Goal: Task Accomplishment & Management: Complete application form

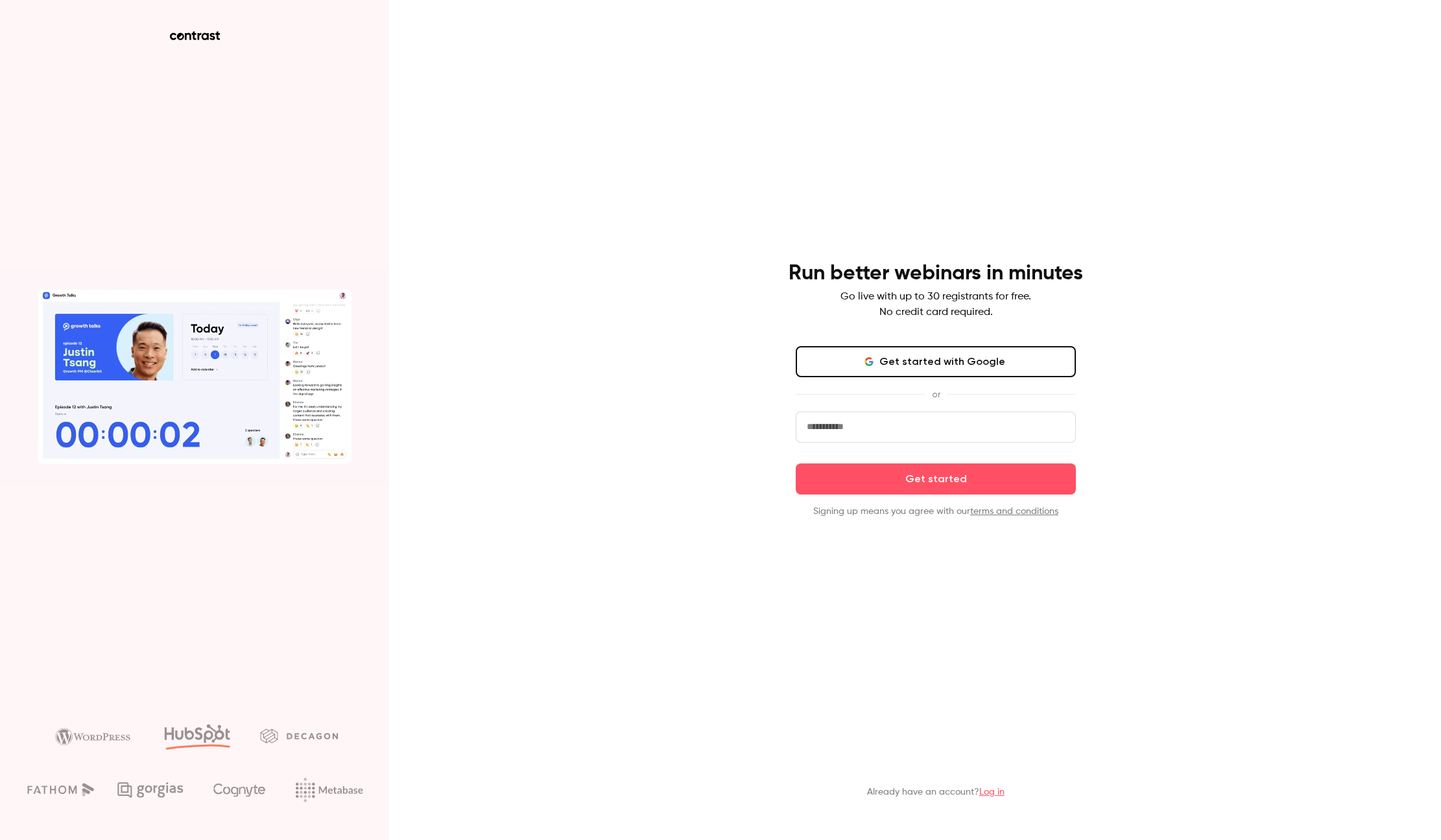
click at [898, 355] on button "Get started with Google" at bounding box center [936, 361] width 280 height 31
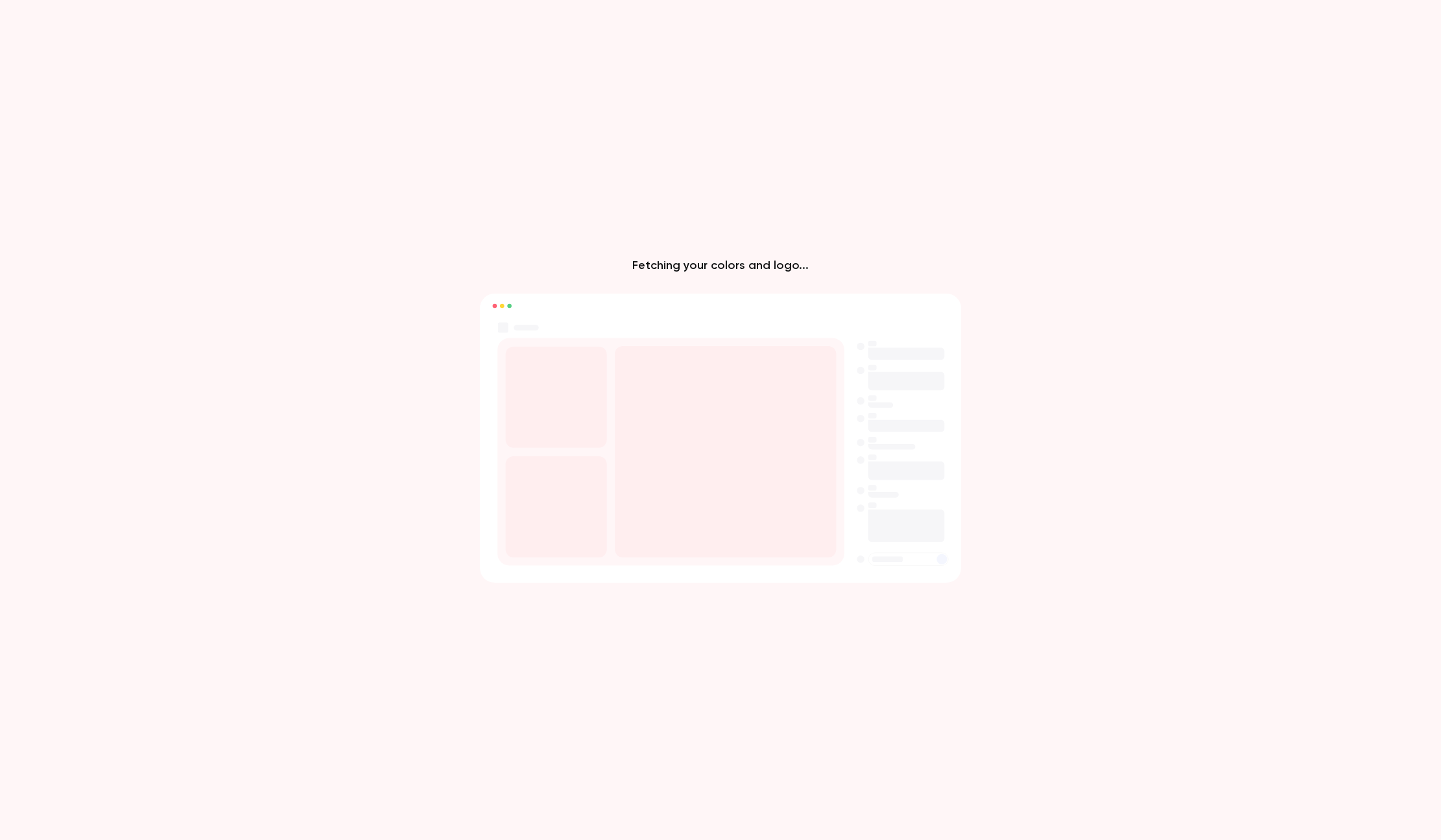
click at [454, 324] on div "Fetching your colors and logo..." at bounding box center [720, 420] width 1441 height 840
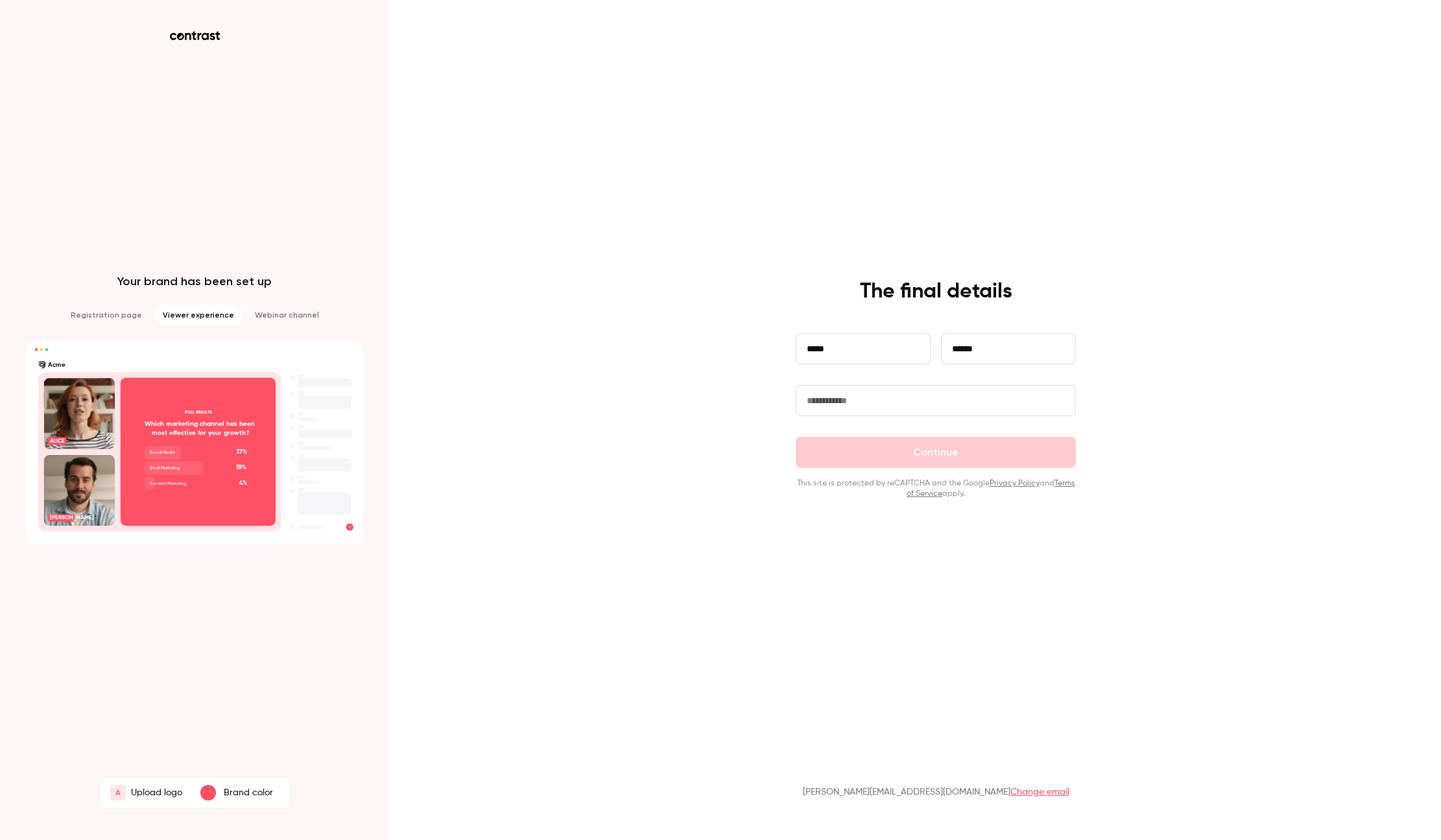
click at [842, 404] on input "text" at bounding box center [936, 401] width 280 height 31
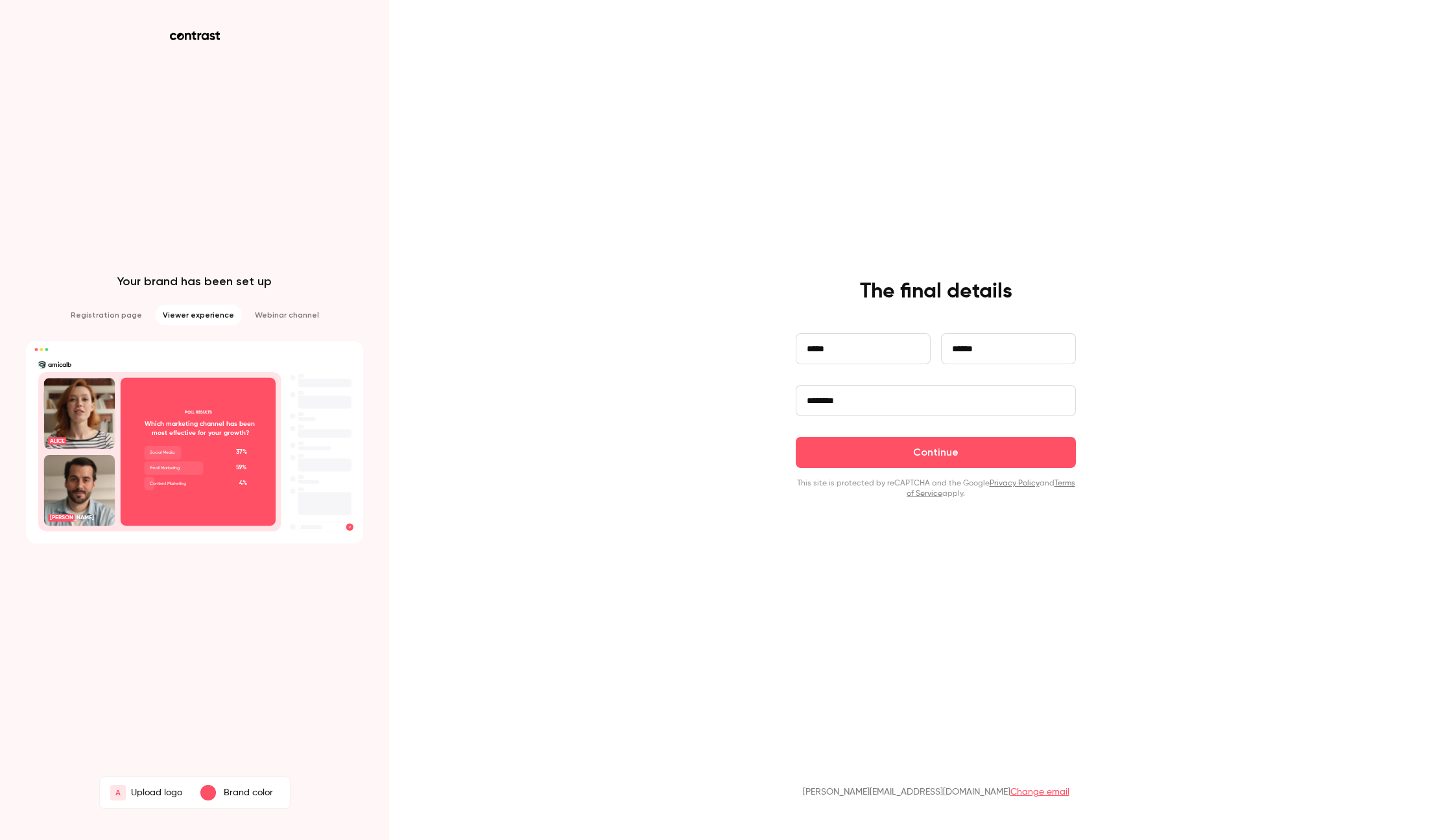
type input "********"
click at [796, 437] on button "Continue" at bounding box center [936, 453] width 280 height 31
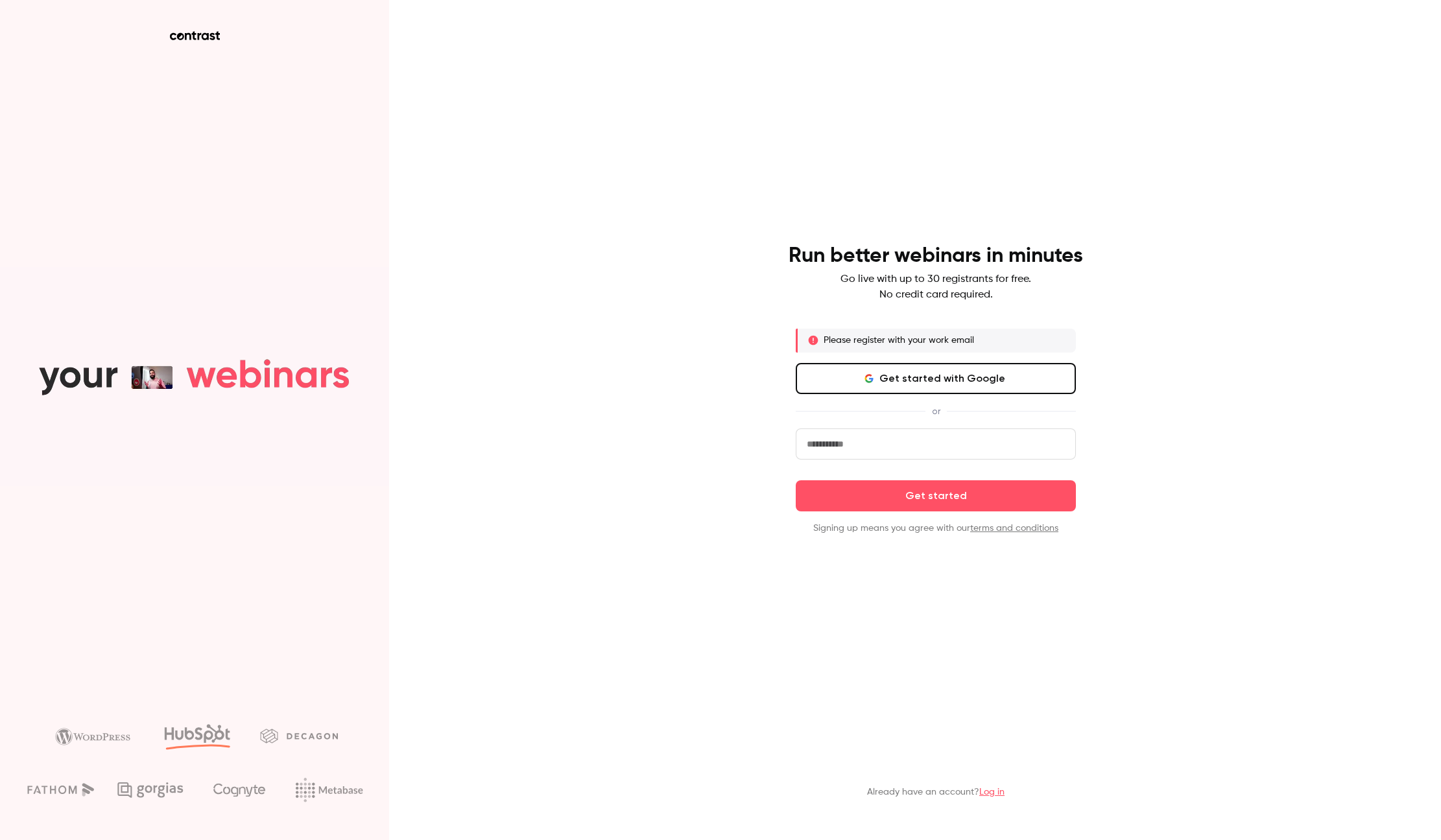
click at [852, 439] on input "email" at bounding box center [936, 444] width 280 height 31
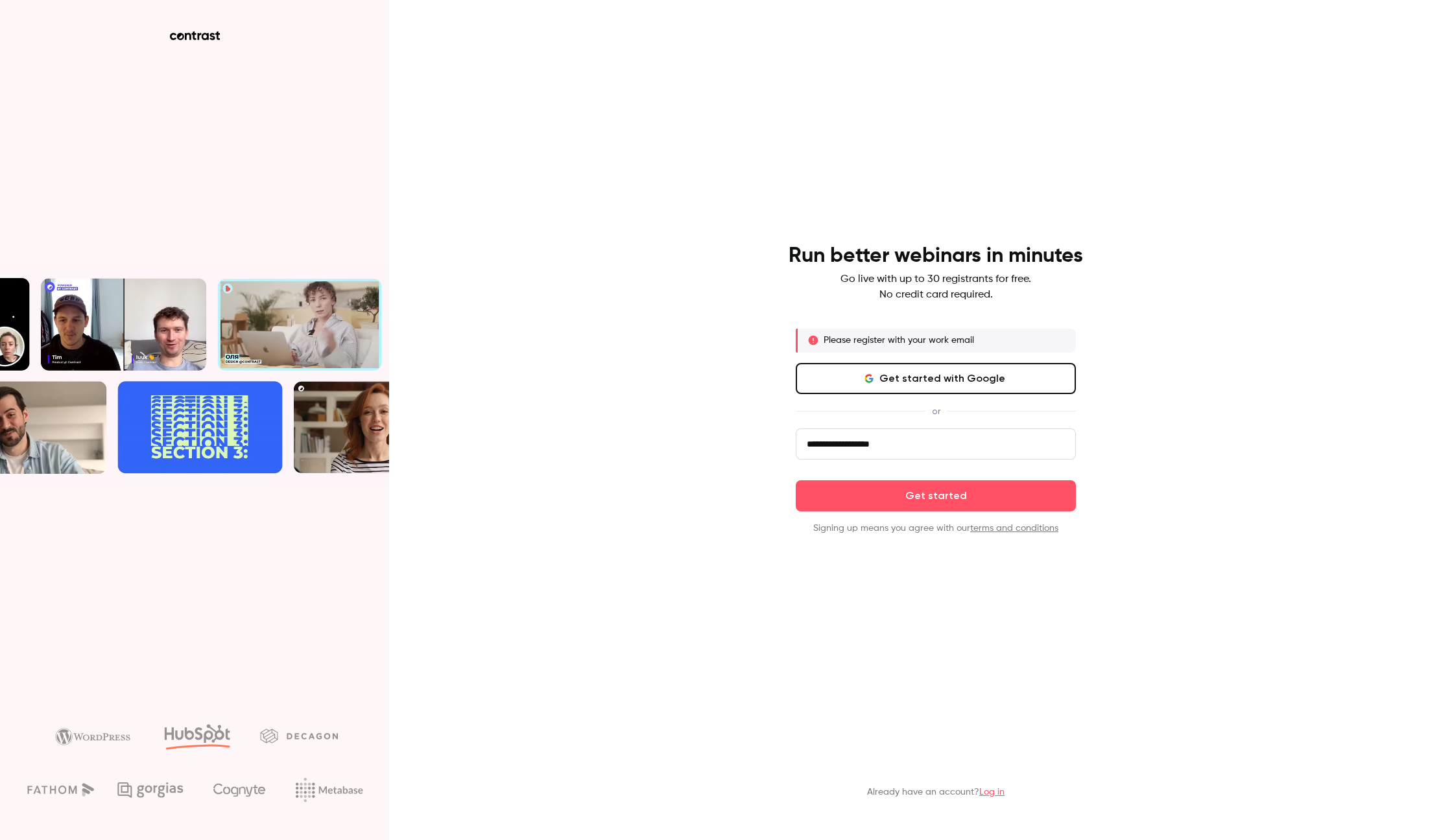
type input "**********"
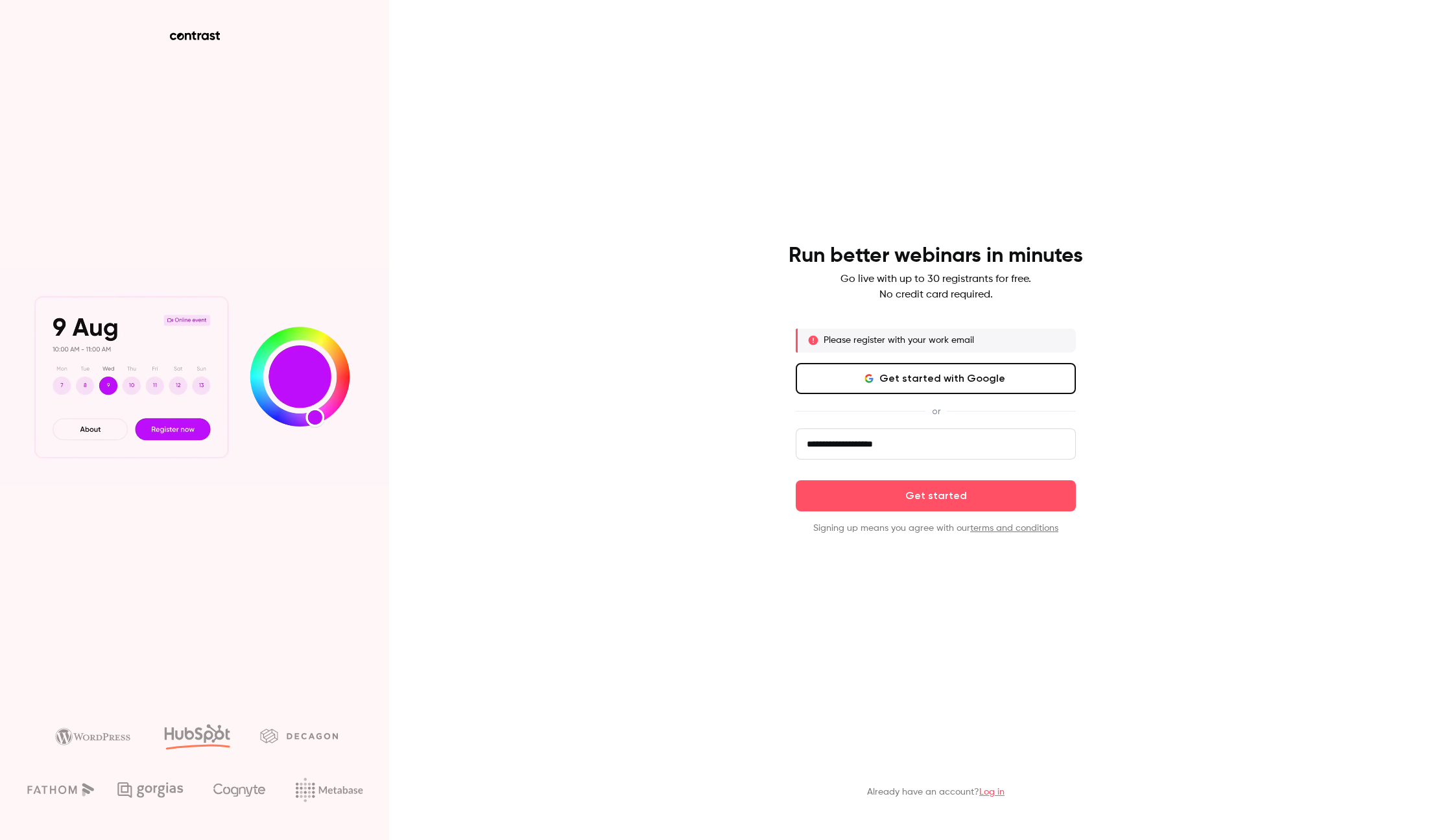
click button "Get started" at bounding box center [936, 495] width 280 height 31
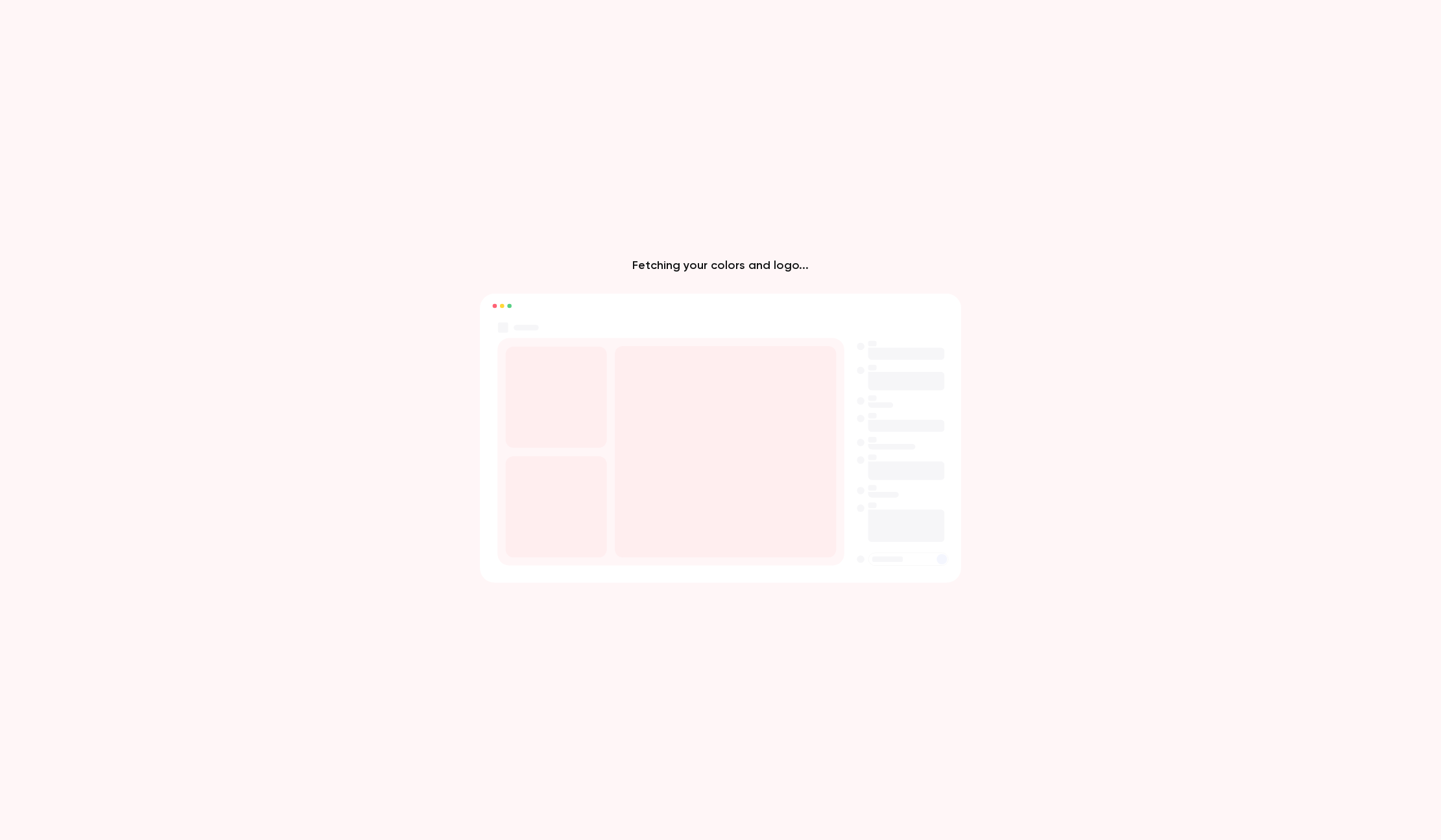
drag, startPoint x: 607, startPoint y: 284, endPoint x: 582, endPoint y: 273, distance: 27.3
click at [604, 283] on div "Fetching your colors and logo..." at bounding box center [720, 420] width 1441 height 840
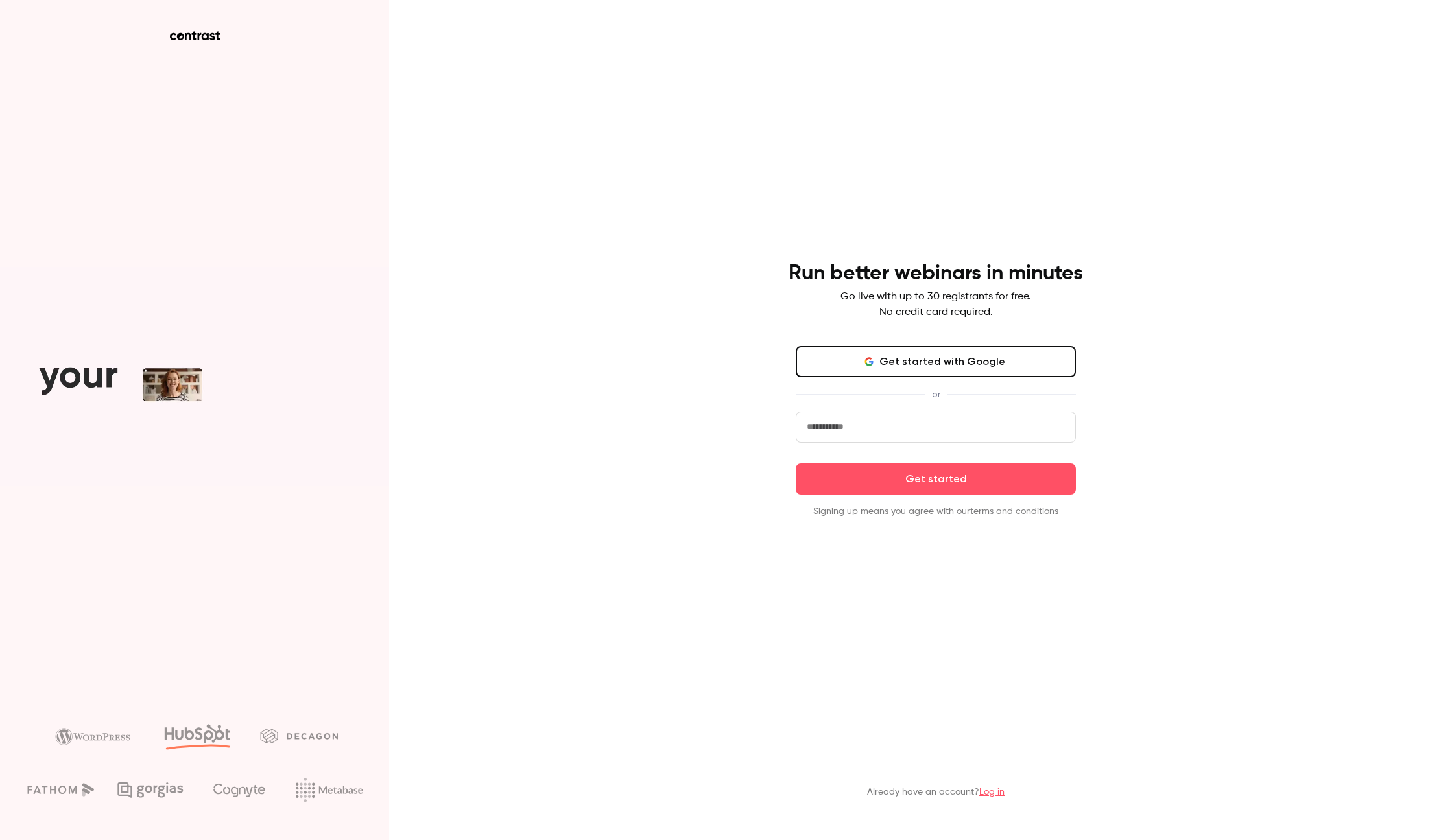
click at [859, 367] on button "Get started with Google" at bounding box center [936, 361] width 280 height 31
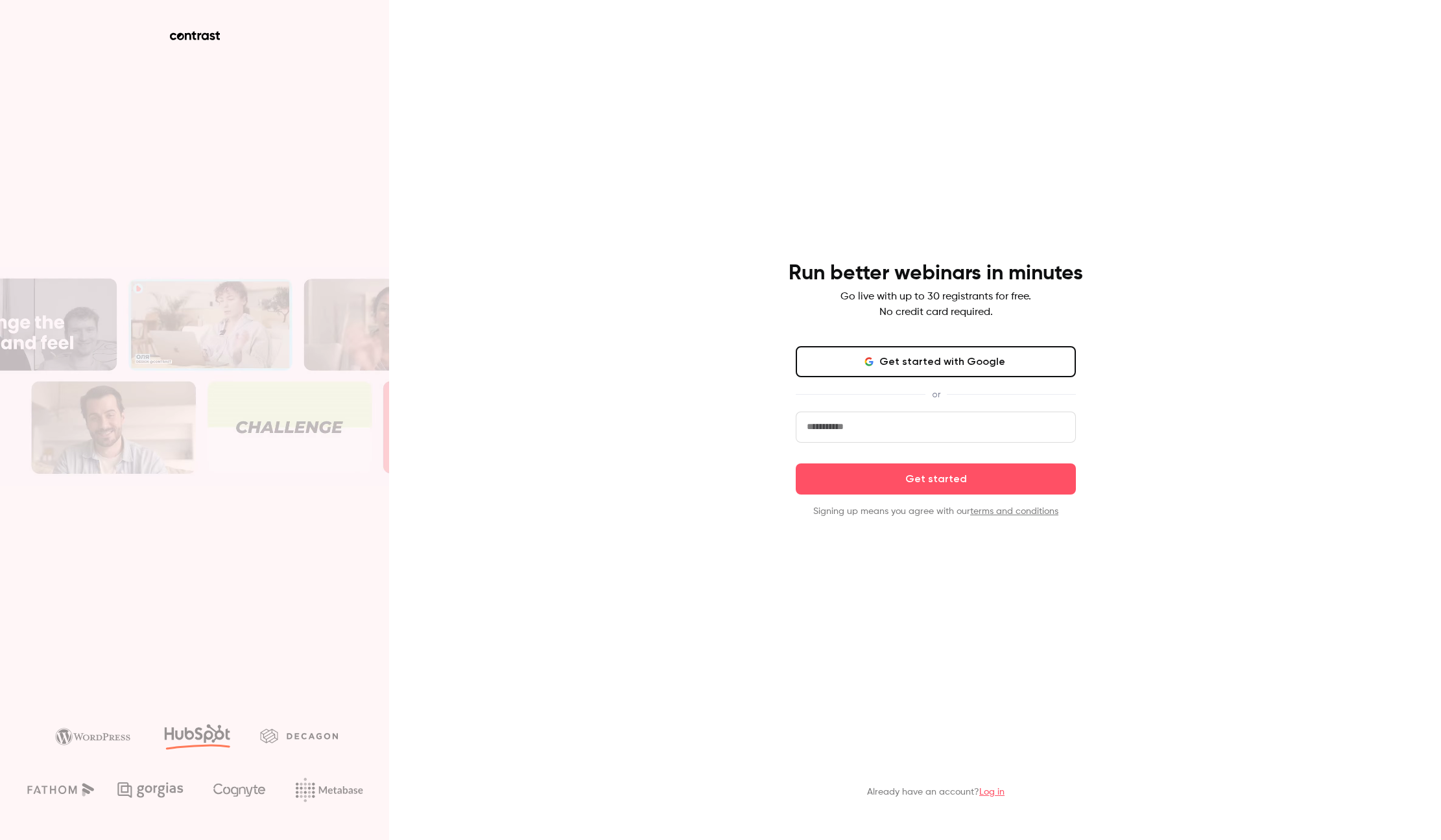
click at [959, 367] on button "Get started with Google" at bounding box center [936, 361] width 280 height 31
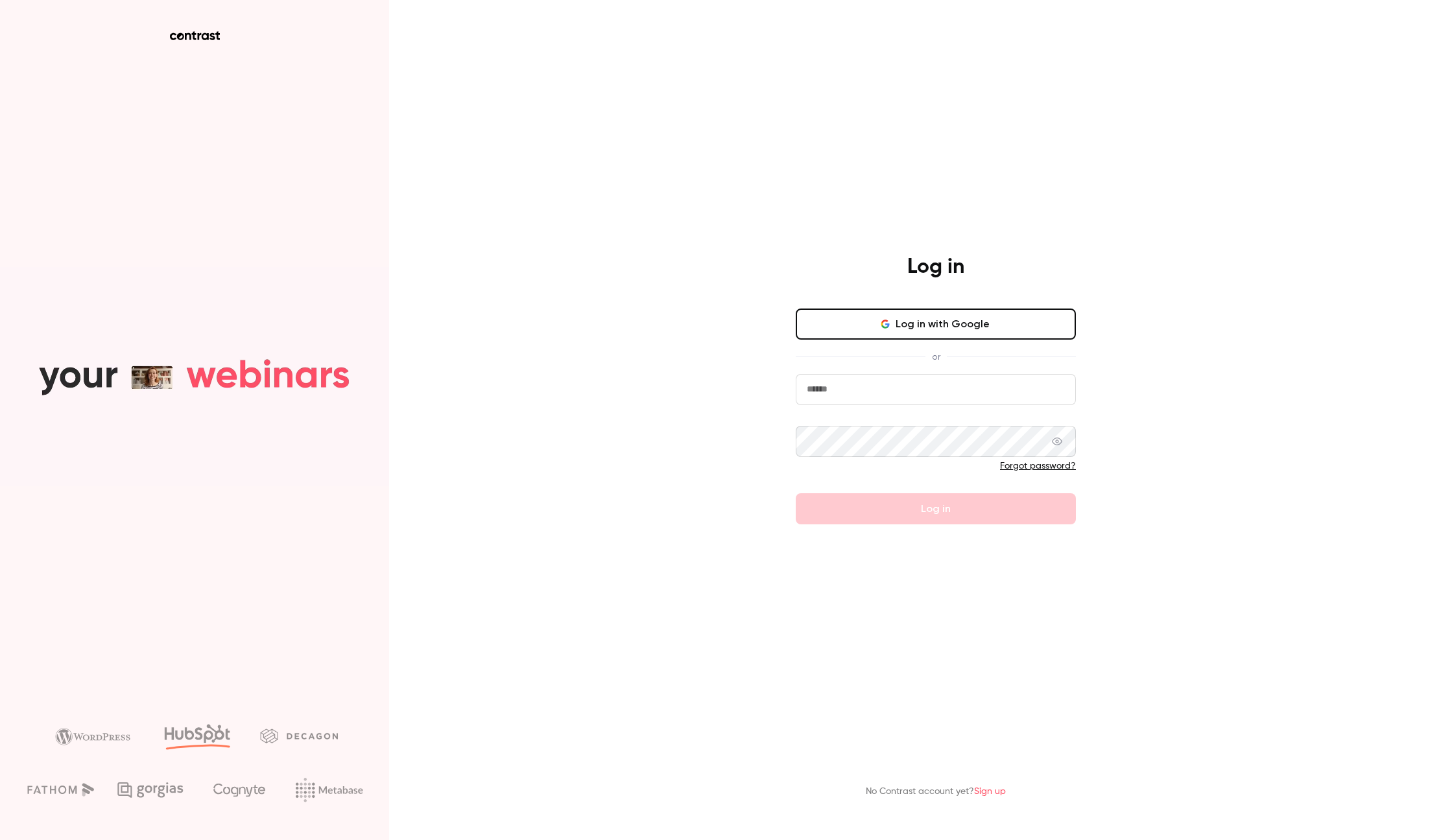
click at [853, 306] on div "Log in Log in with Google or Forgot password? Log in" at bounding box center [936, 389] width 337 height 271
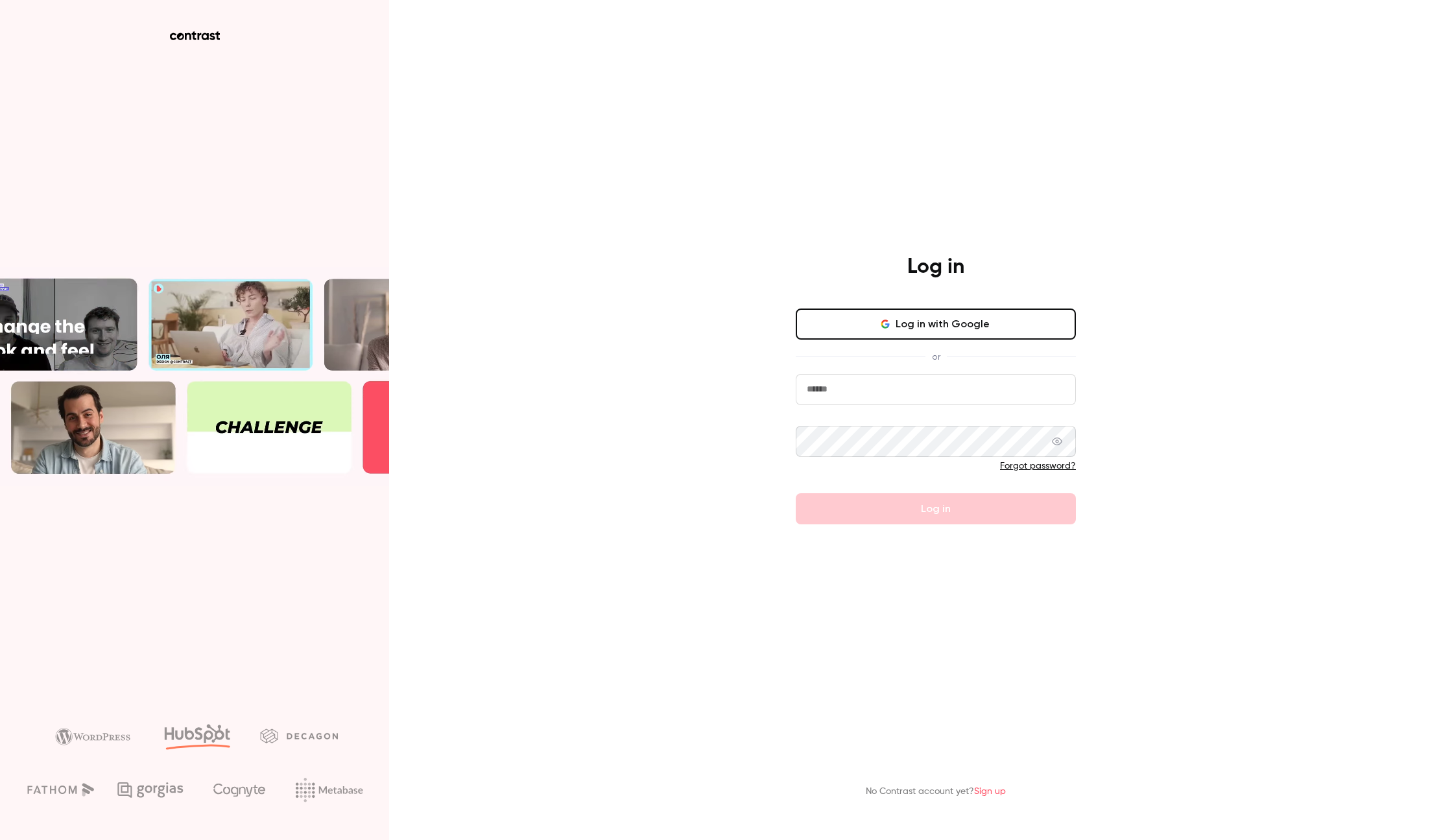
click at [858, 316] on button "Log in with Google" at bounding box center [936, 324] width 280 height 31
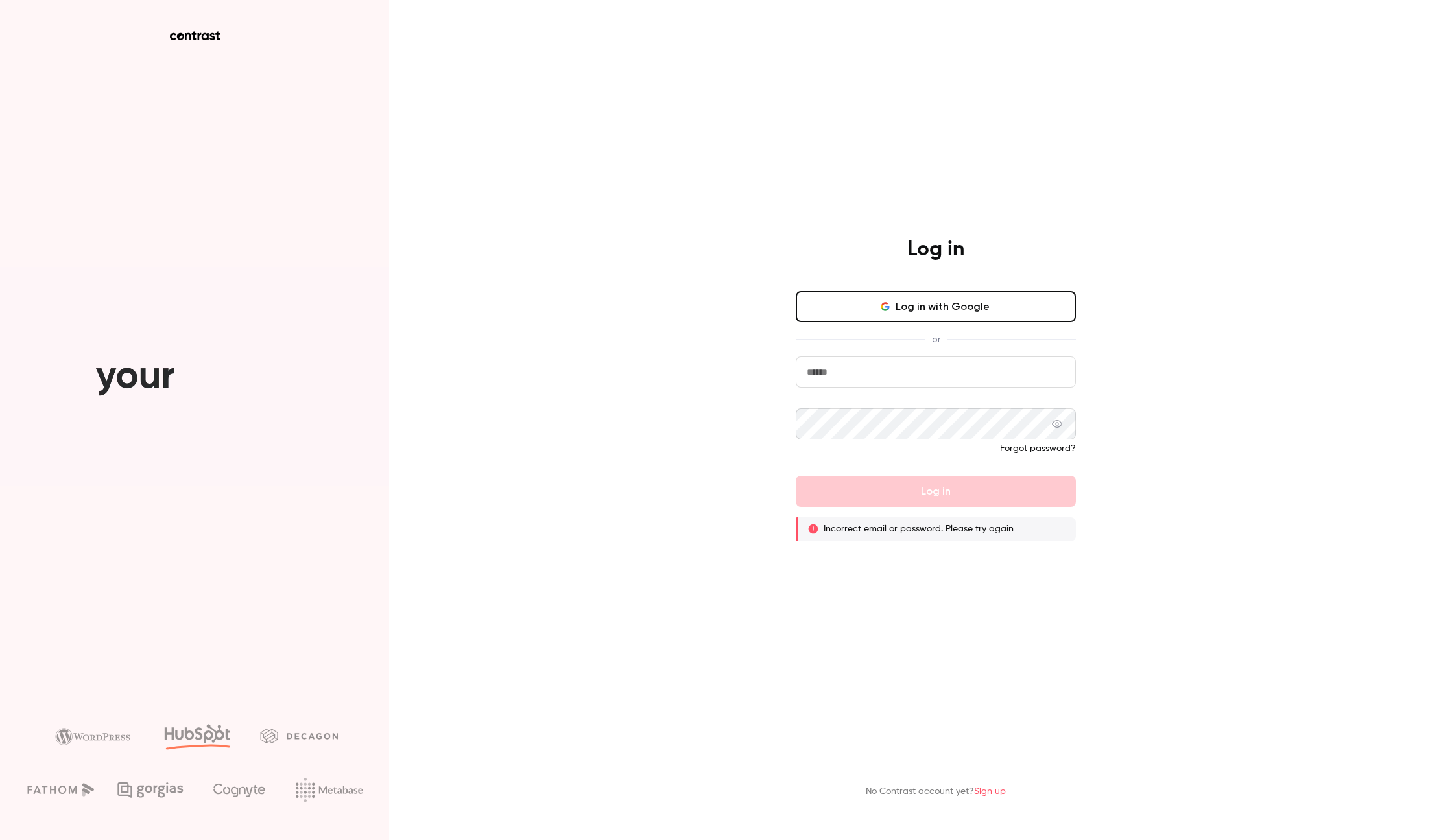
click at [212, 37] on icon at bounding box center [195, 35] width 50 height 9
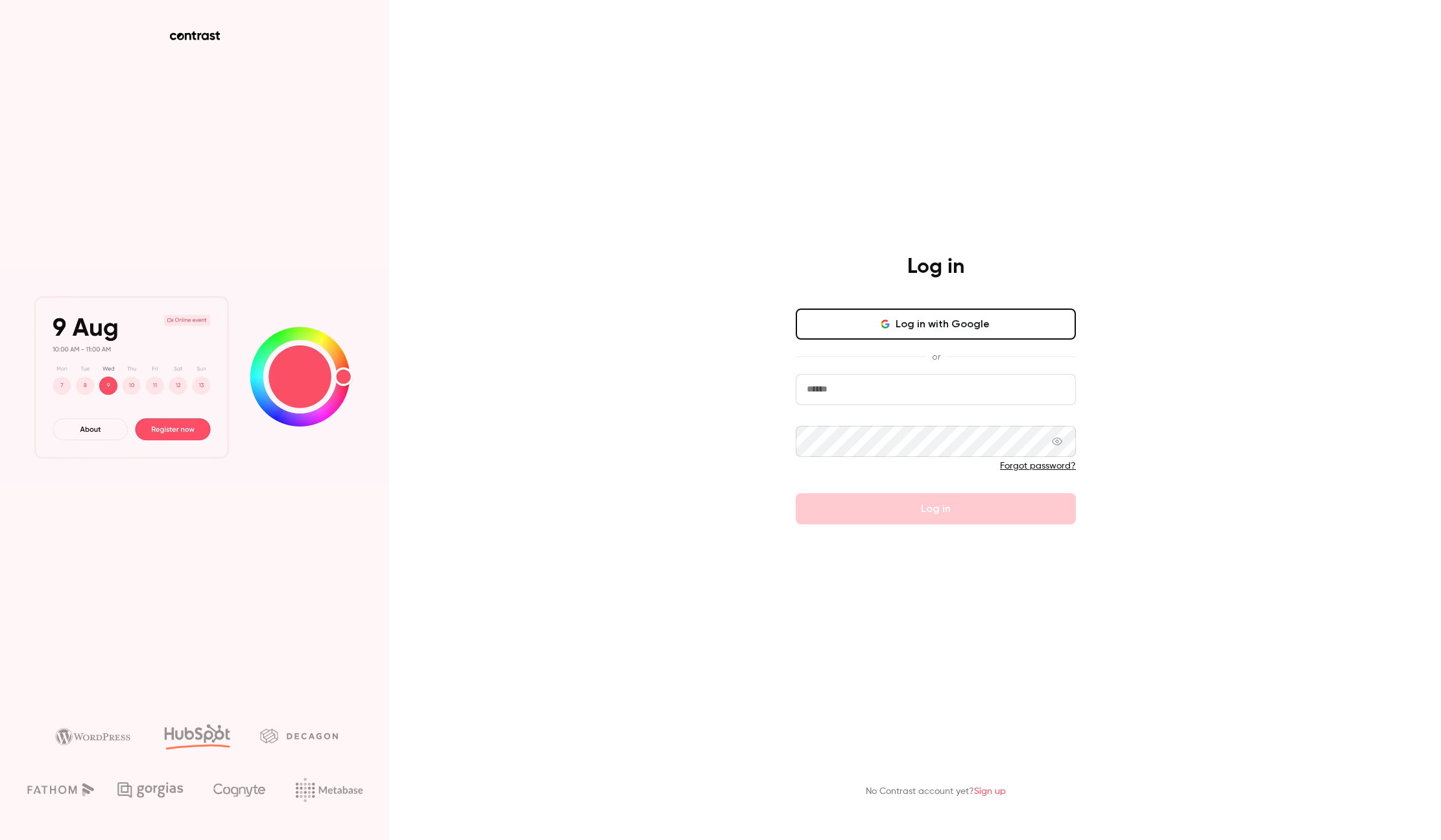
click at [995, 794] on link "Sign up" at bounding box center [990, 792] width 32 height 9
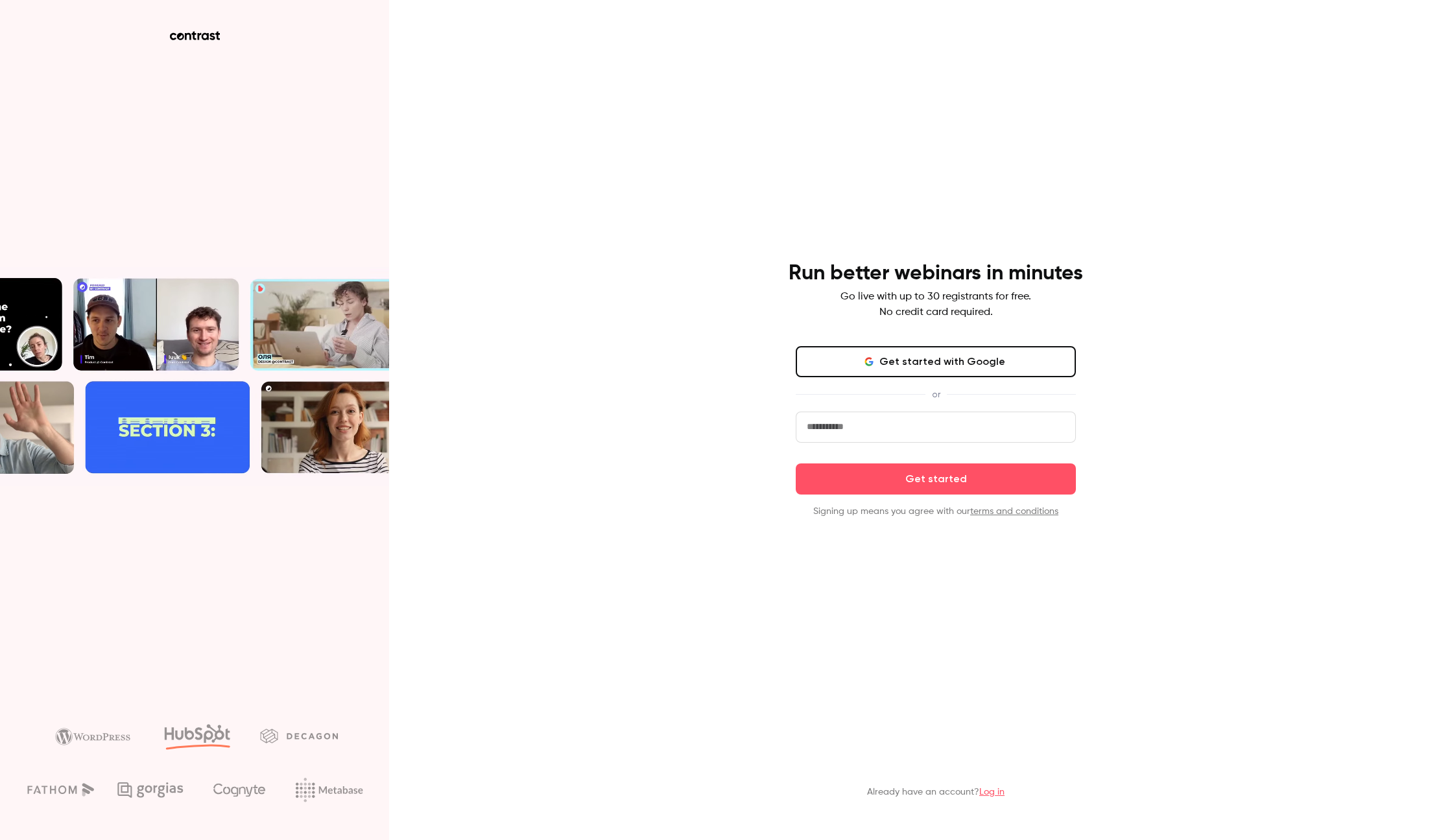
click at [882, 360] on button "Get started with Google" at bounding box center [936, 361] width 280 height 31
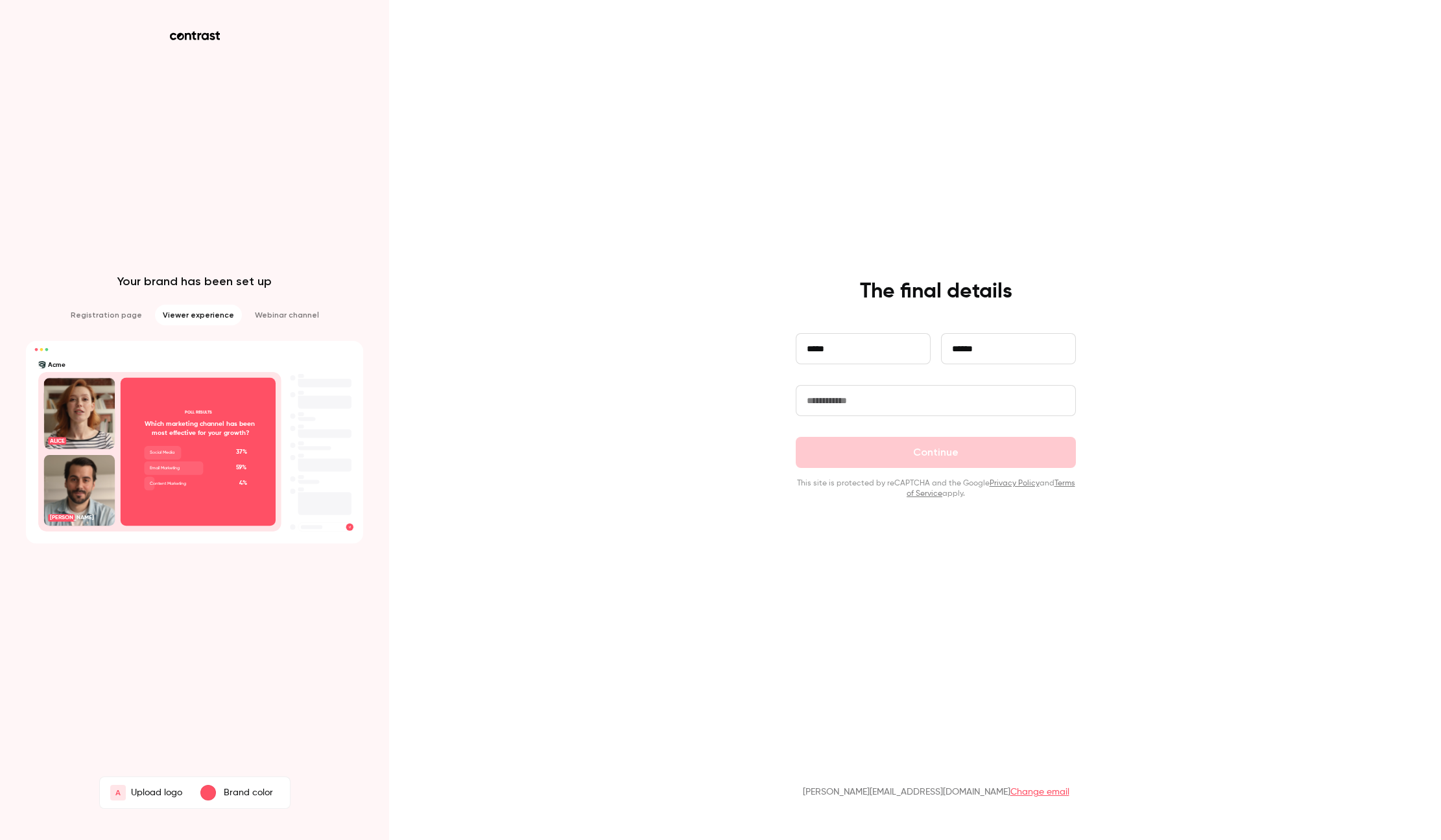
click at [1026, 396] on input "text" at bounding box center [936, 401] width 280 height 31
click at [995, 443] on form "**********" at bounding box center [936, 417] width 280 height 166
drag, startPoint x: 983, startPoint y: 410, endPoint x: 984, endPoint y: 401, distance: 9.1
click at [984, 408] on input "text" at bounding box center [936, 401] width 280 height 31
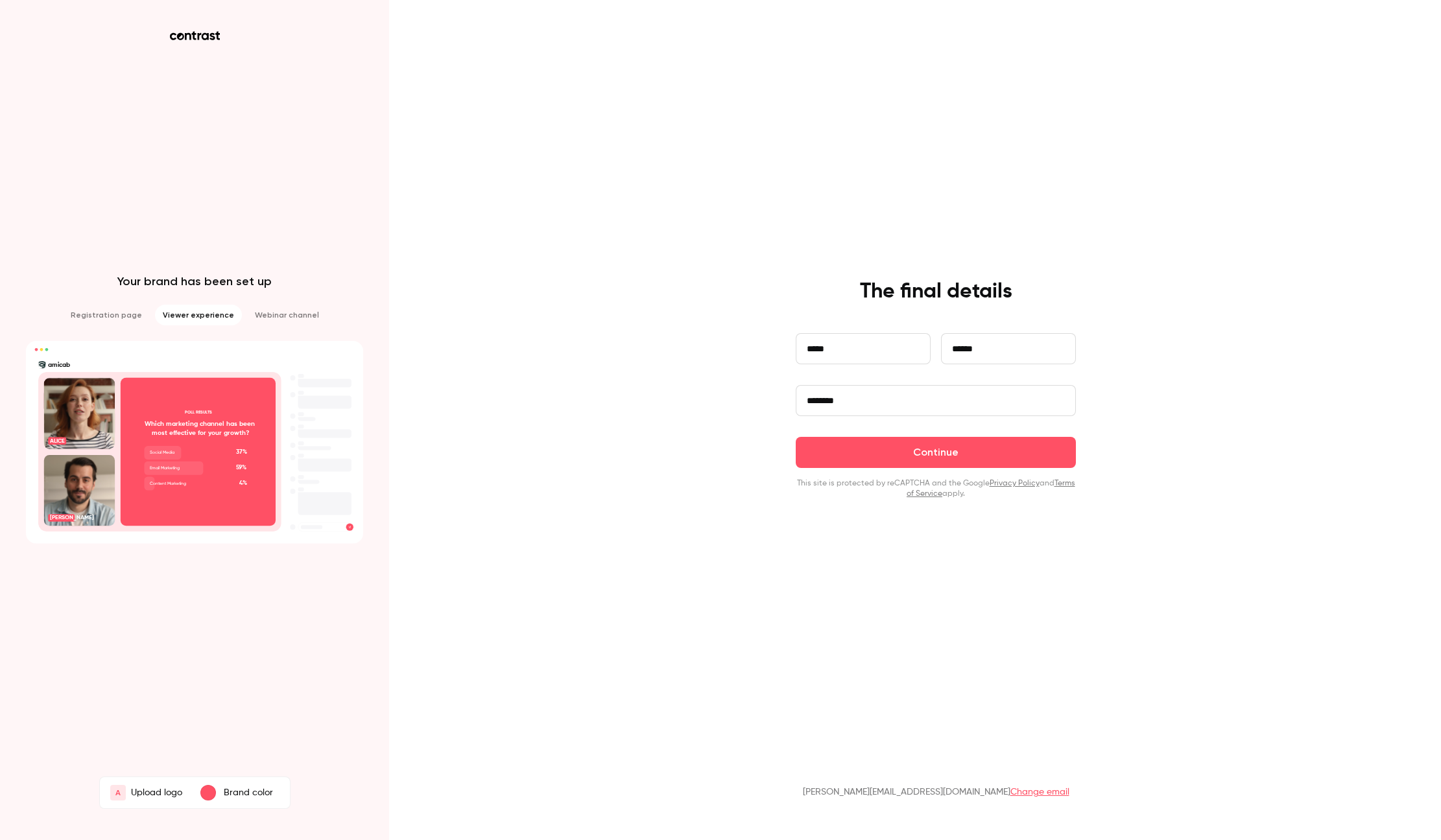
type input "********"
click at [796, 437] on button "Continue" at bounding box center [936, 453] width 280 height 31
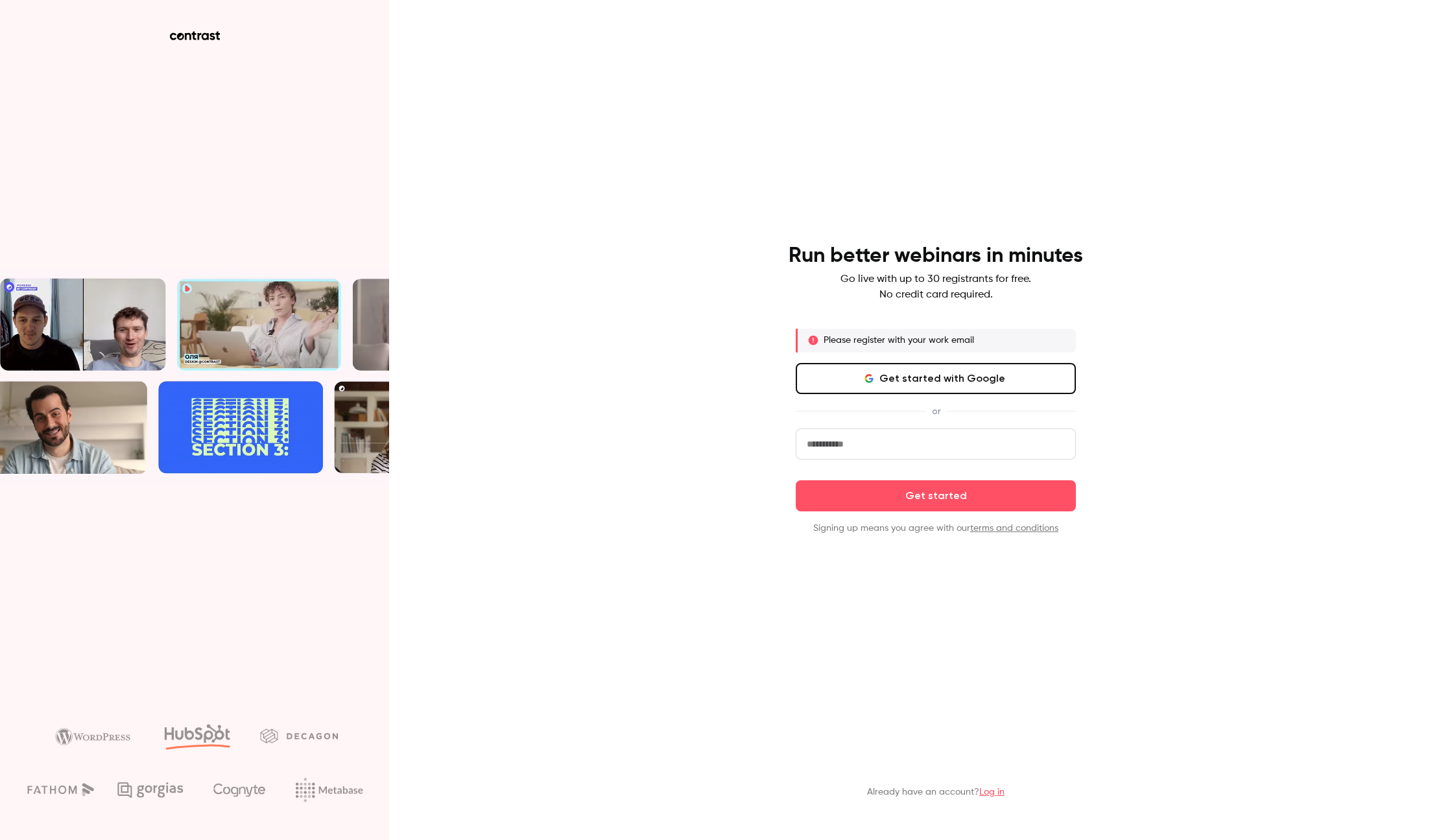
click at [972, 439] on input "email" at bounding box center [936, 444] width 280 height 31
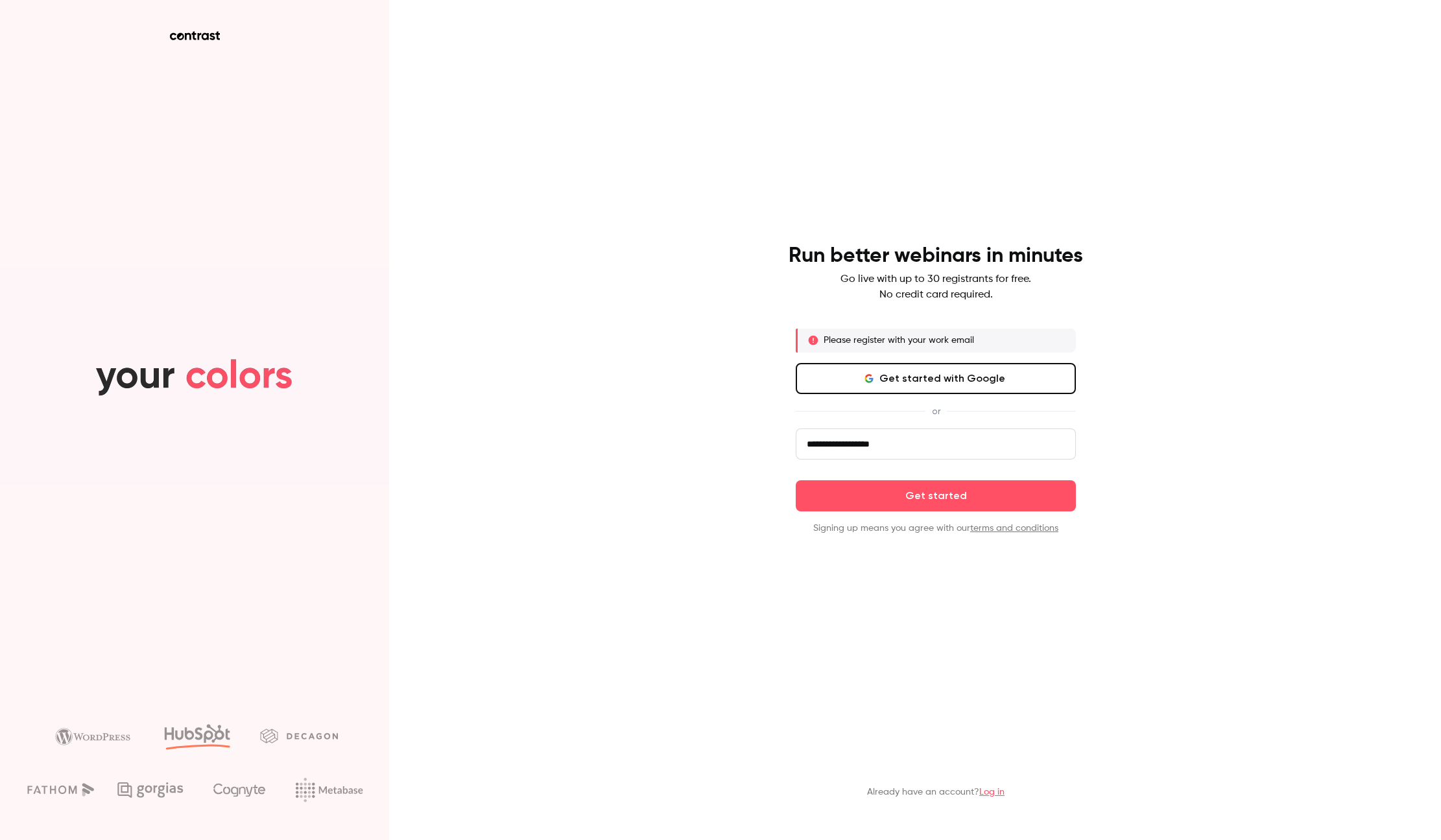
type input "**********"
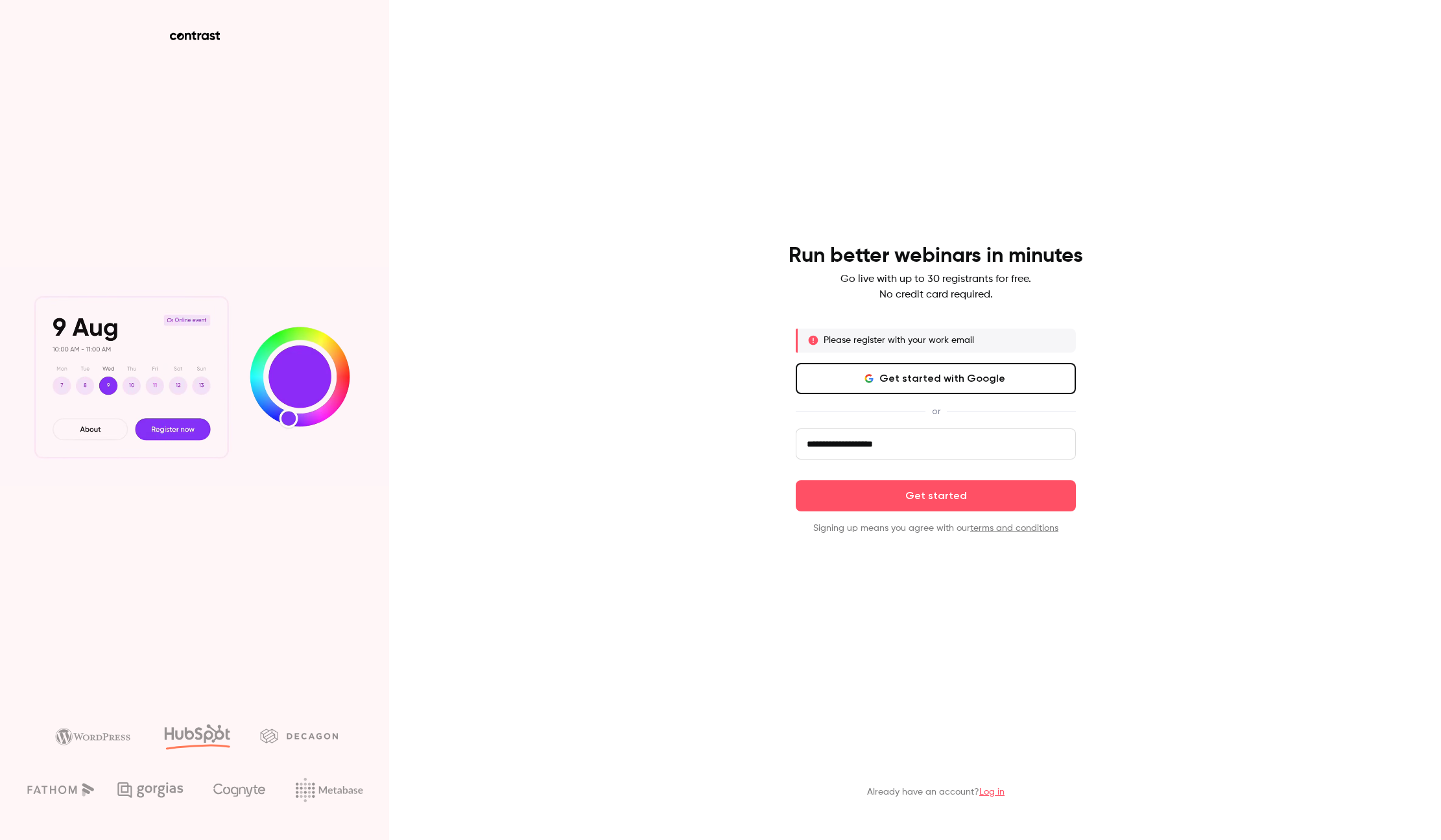
click button "Get started" at bounding box center [936, 495] width 280 height 31
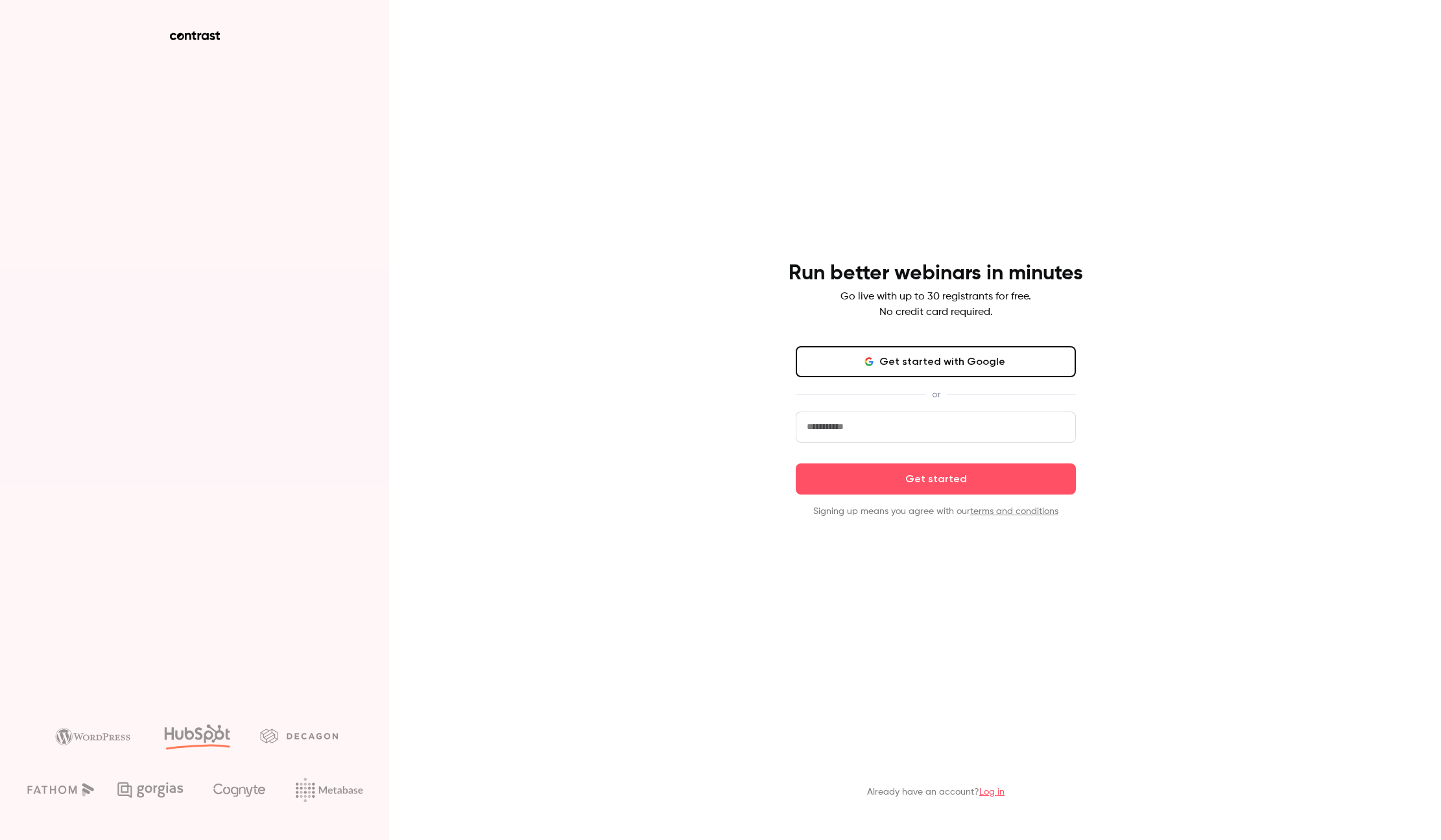
click at [858, 367] on button "Get started with Google" at bounding box center [936, 361] width 280 height 31
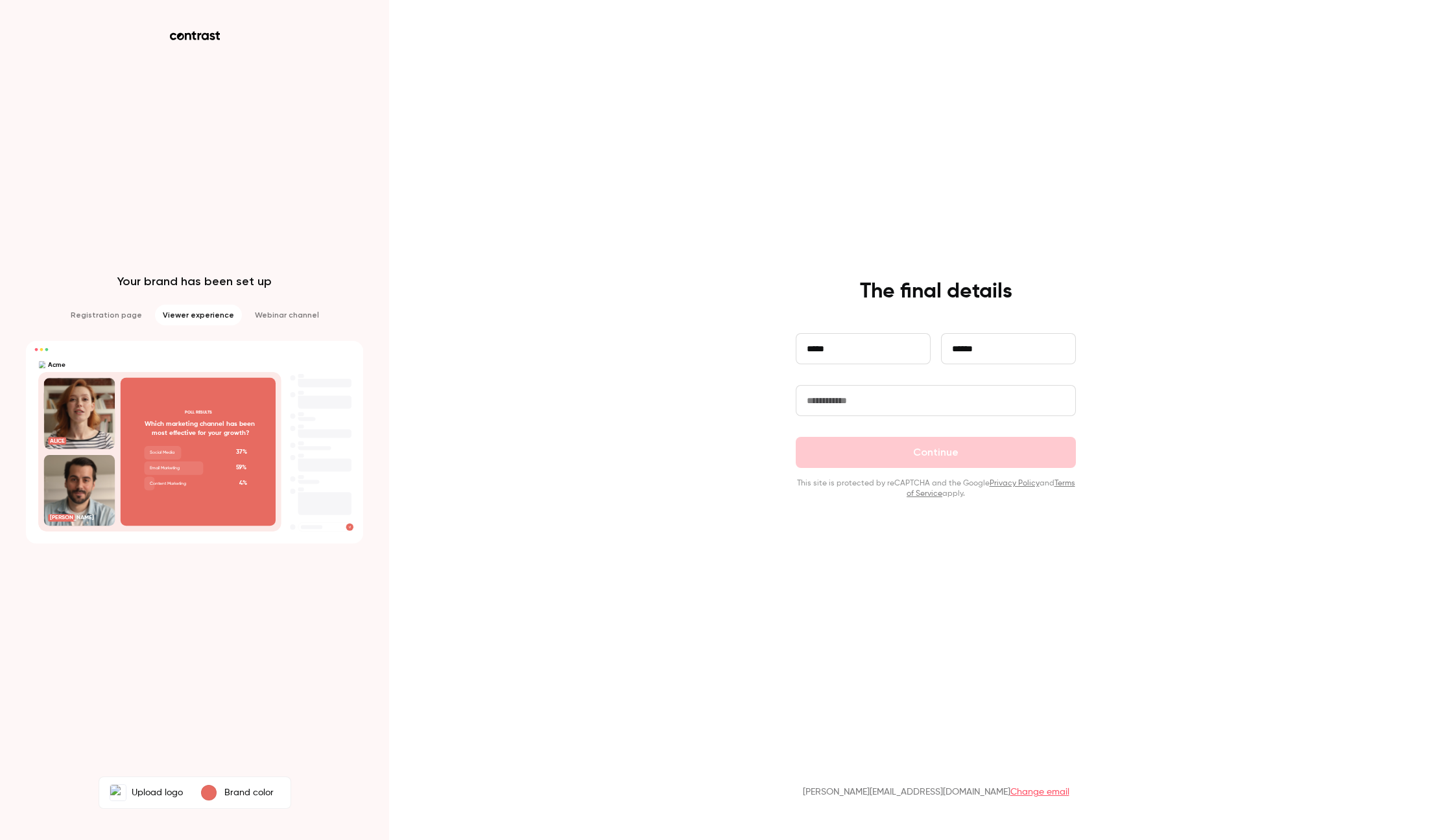
click at [835, 399] on input "text" at bounding box center [936, 401] width 280 height 31
drag, startPoint x: 851, startPoint y: 457, endPoint x: 851, endPoint y: 439, distance: 18.0
click at [851, 455] on form "**********" at bounding box center [936, 417] width 280 height 166
click at [853, 405] on input "text" at bounding box center [936, 401] width 280 height 31
type input "*"
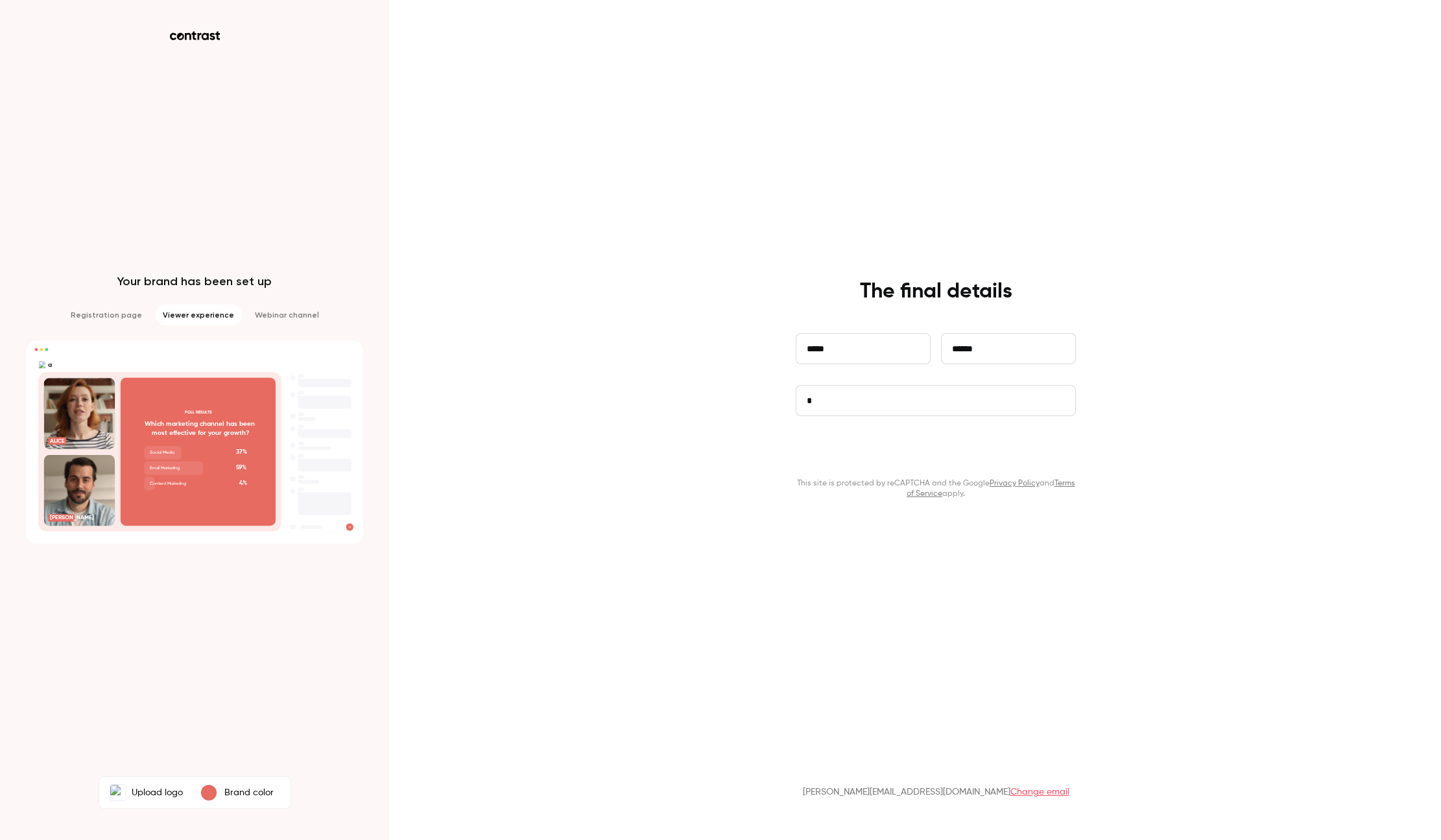
drag, startPoint x: 874, startPoint y: 453, endPoint x: 809, endPoint y: 408, distance: 79.1
click at [874, 453] on button "Continue" at bounding box center [936, 453] width 280 height 31
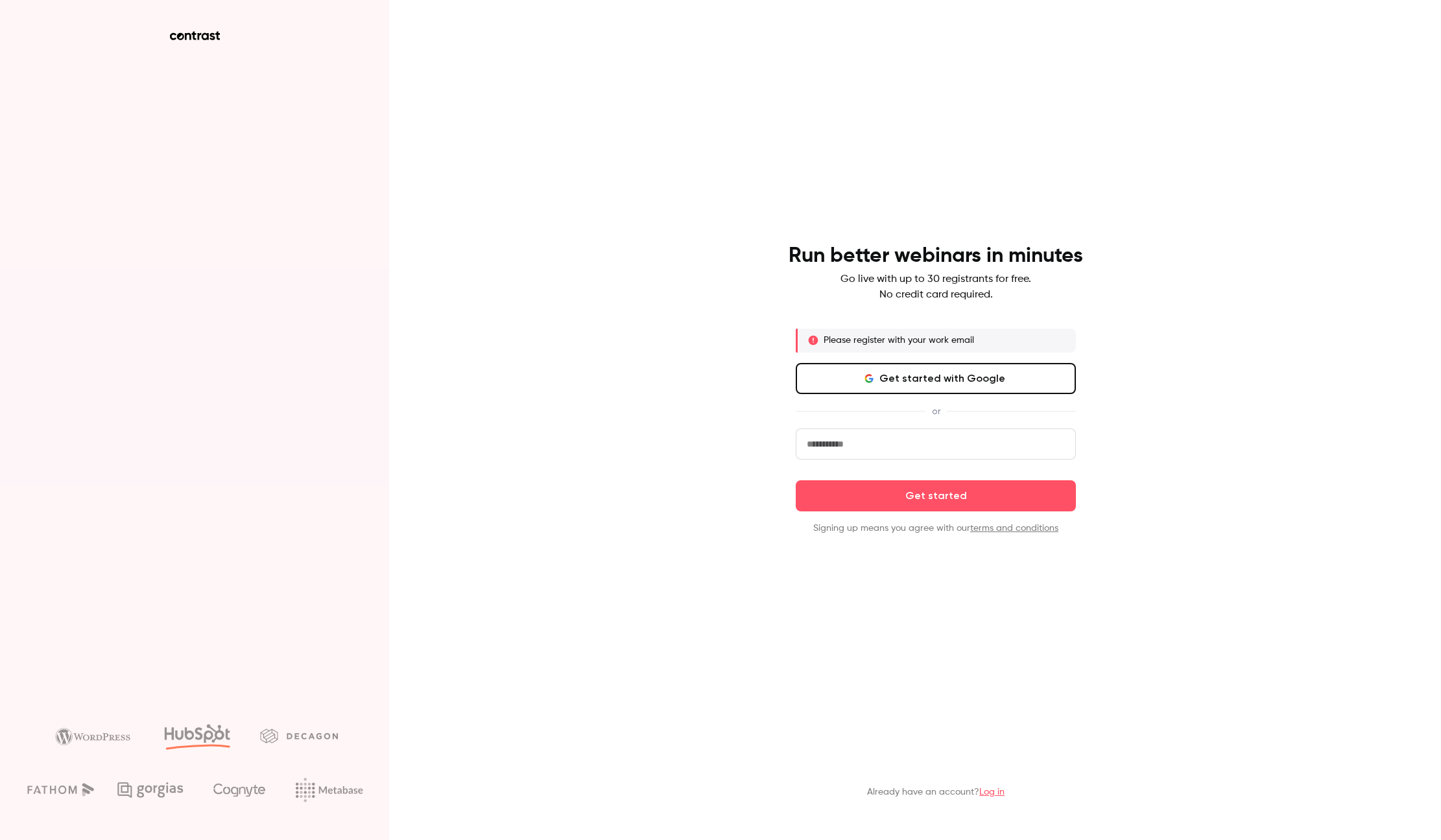
click at [898, 439] on input "email" at bounding box center [936, 444] width 280 height 31
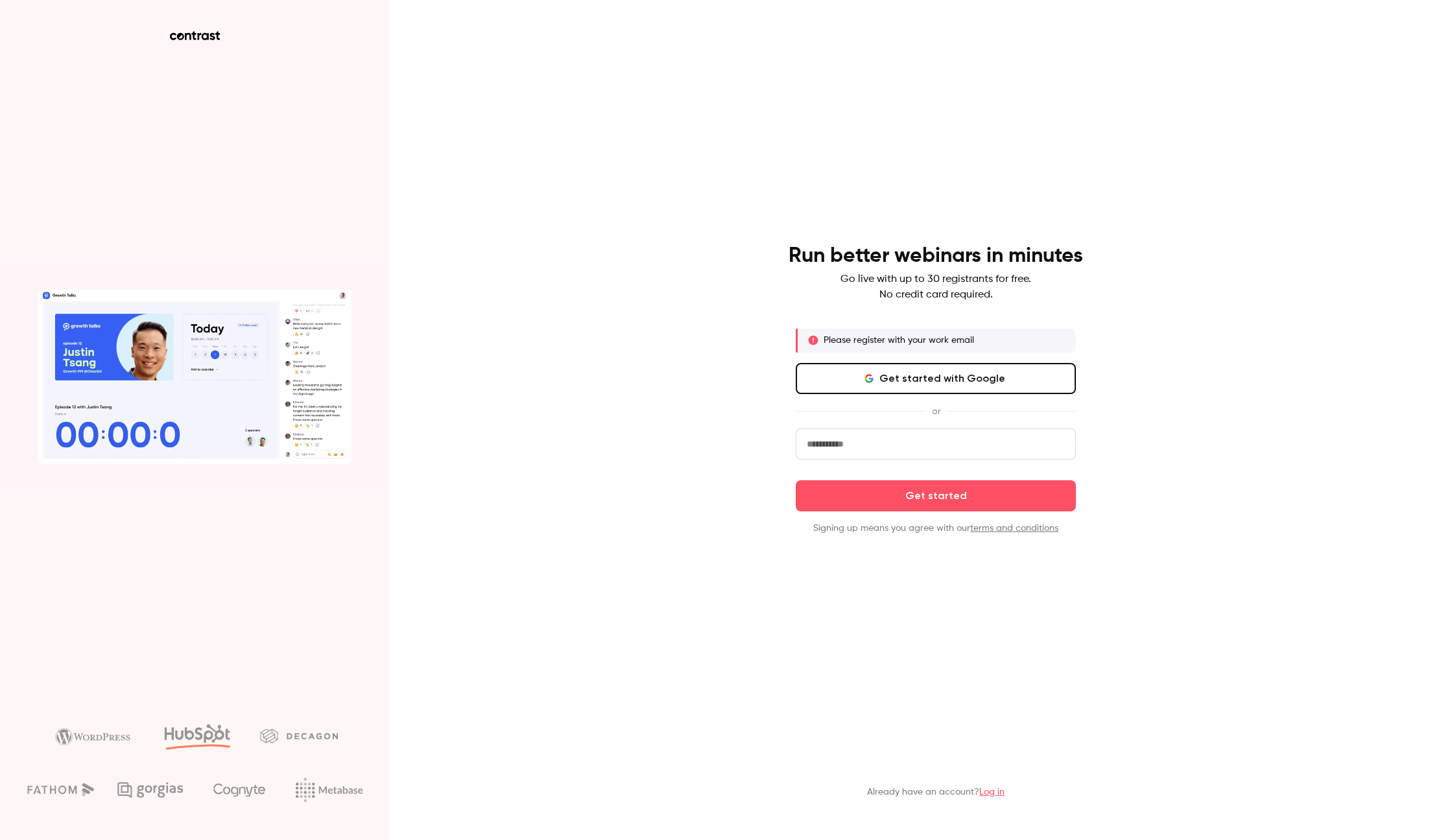
type input "*"
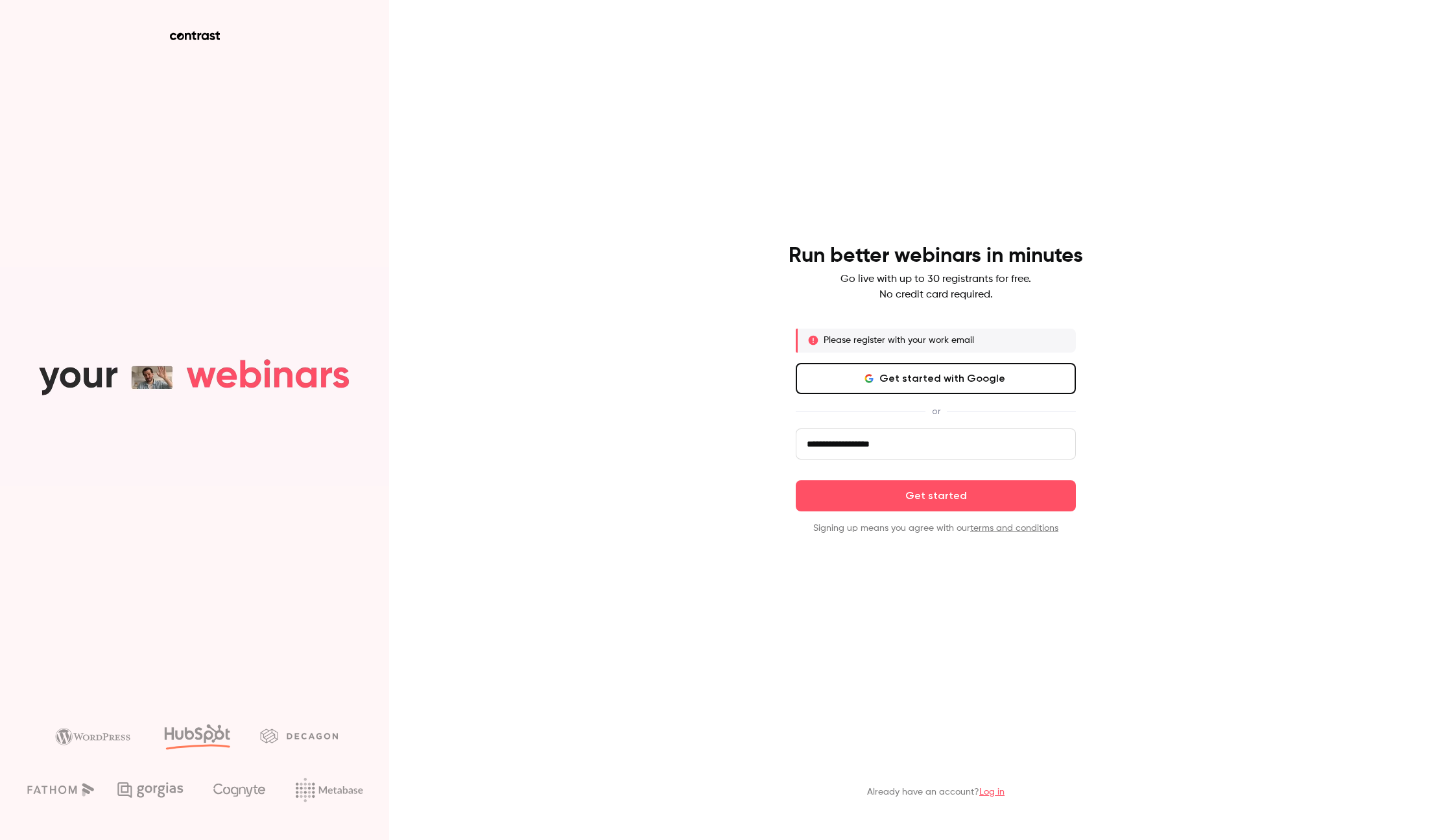
type input "**********"
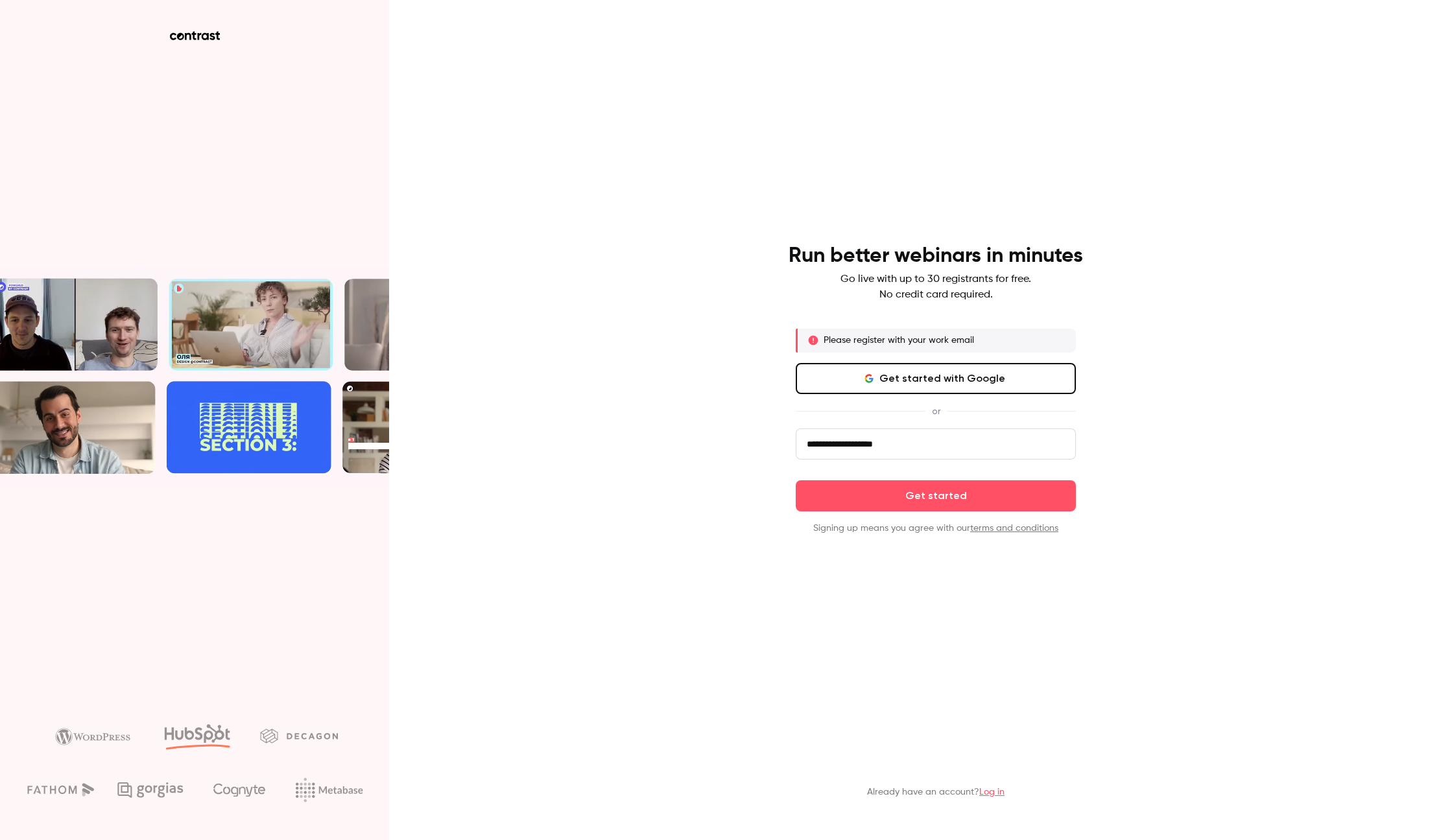
click button "Get started" at bounding box center [936, 495] width 280 height 31
